Goal: Find specific page/section: Find specific page/section

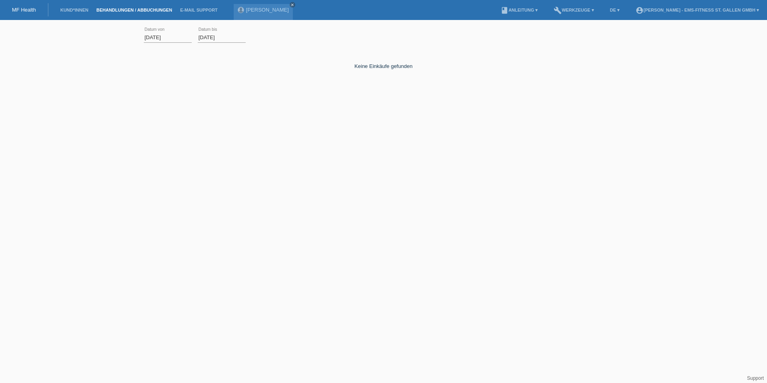
drag, startPoint x: 124, startPoint y: 8, endPoint x: 116, endPoint y: 11, distance: 8.0
click at [124, 8] on link "Behandlungen / Abbuchungen" at bounding box center [134, 10] width 84 height 5
click at [85, 12] on link "Kund*innen" at bounding box center [74, 10] width 36 height 5
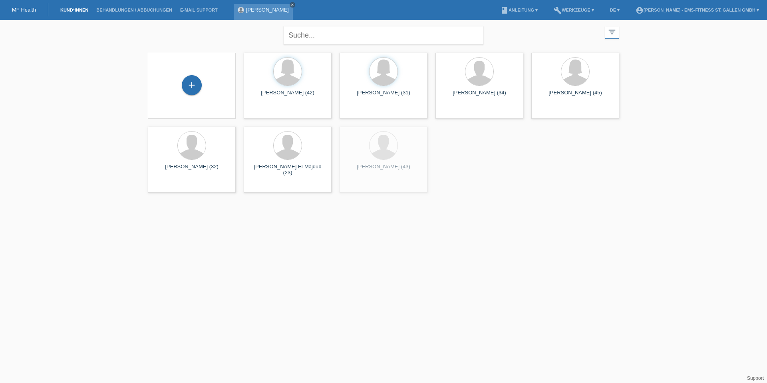
click at [291, 5] on icon "close" at bounding box center [293, 5] width 4 height 4
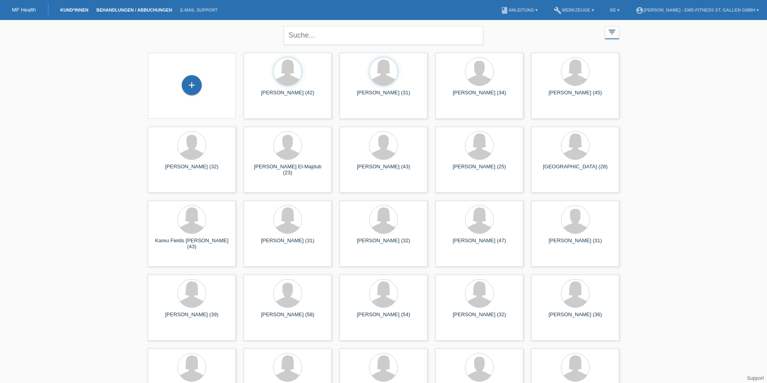
click at [117, 9] on link "Behandlungen / Abbuchungen" at bounding box center [134, 10] width 84 height 5
